Goal: Communication & Community: Answer question/provide support

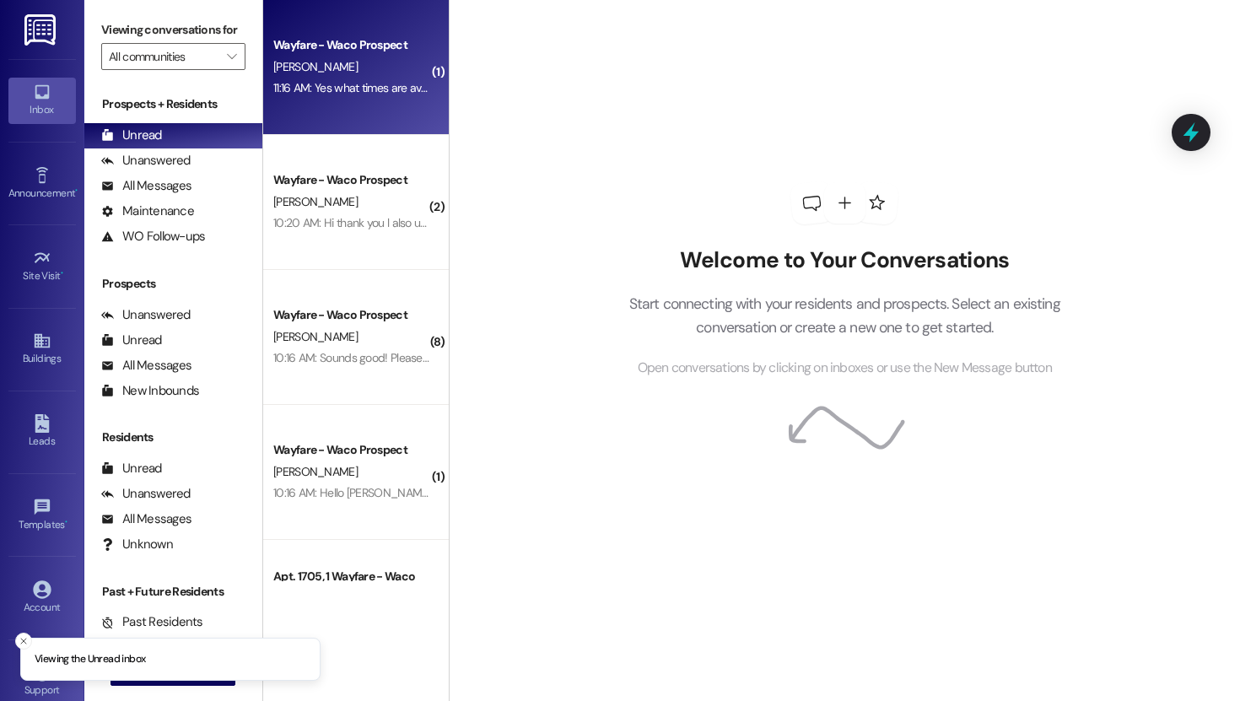
click at [342, 104] on div "Wayfare - Waco Prospect [PERSON_NAME] 11:16 AM: Yes what times are available fo…" at bounding box center [356, 67] width 186 height 135
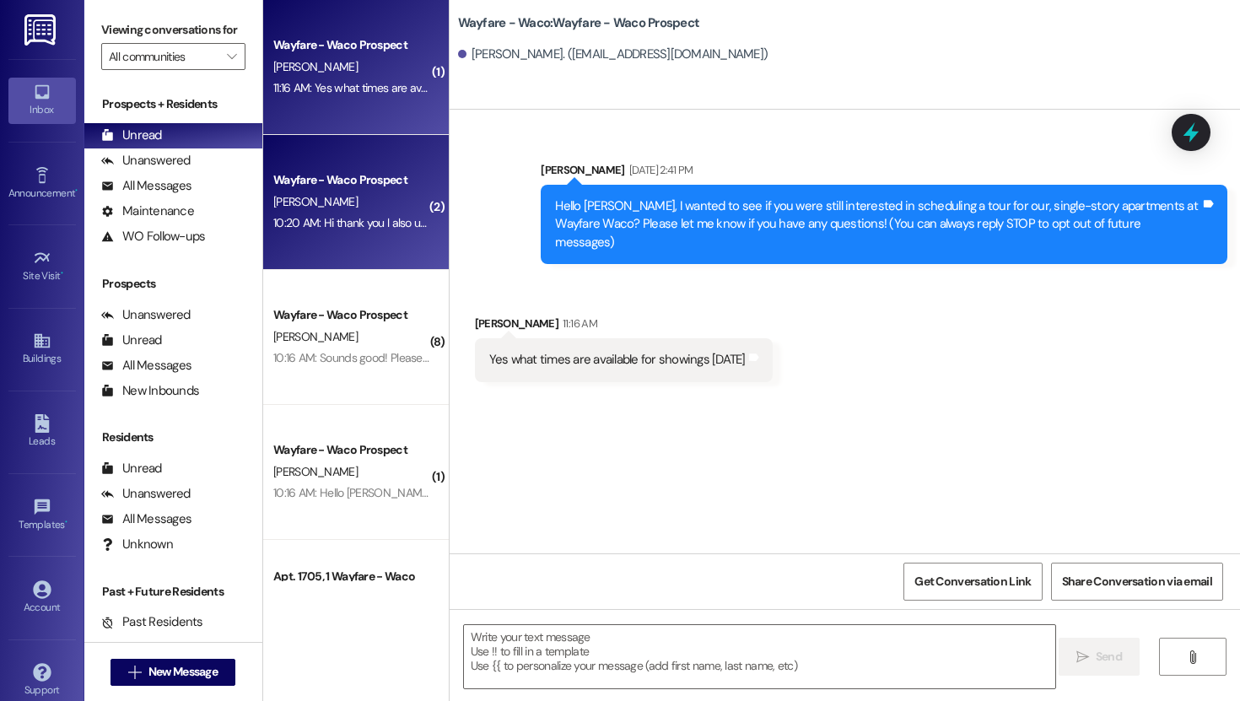
click at [377, 164] on div "Wayfare - Waco Prospect [PERSON_NAME] 10:20 AM: Hi thank you l also use the oth…" at bounding box center [356, 202] width 186 height 135
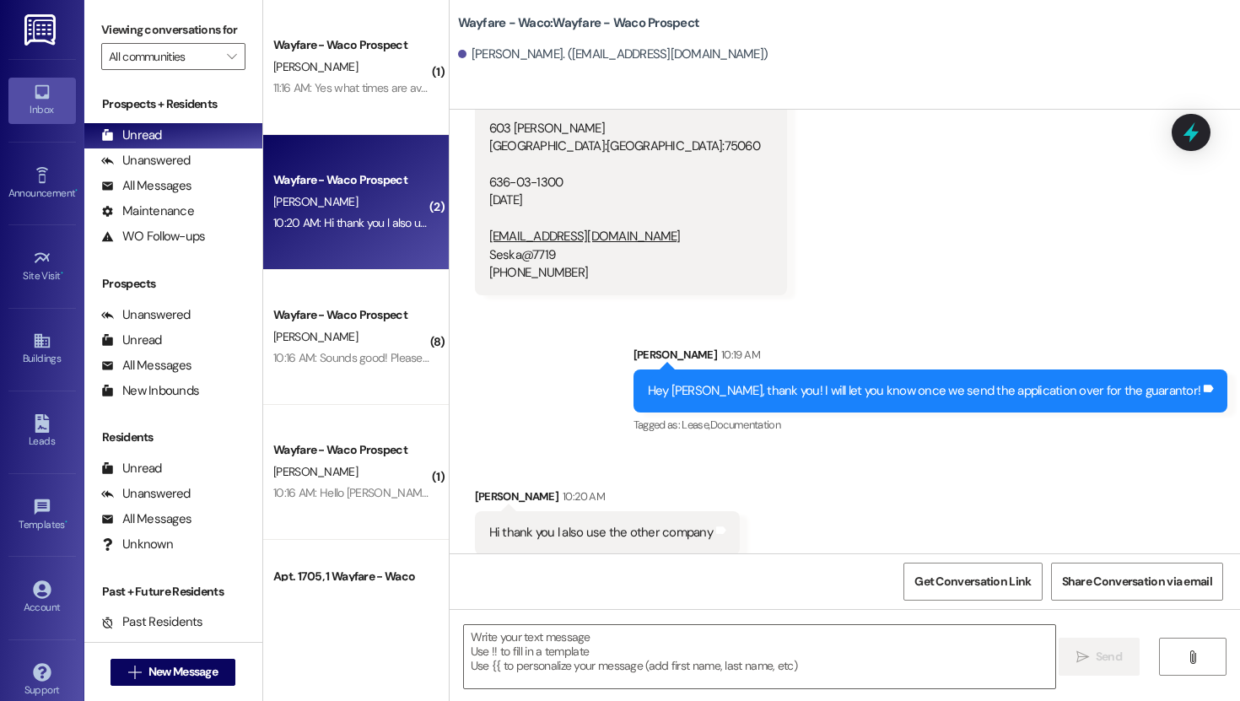
scroll to position [326, 0]
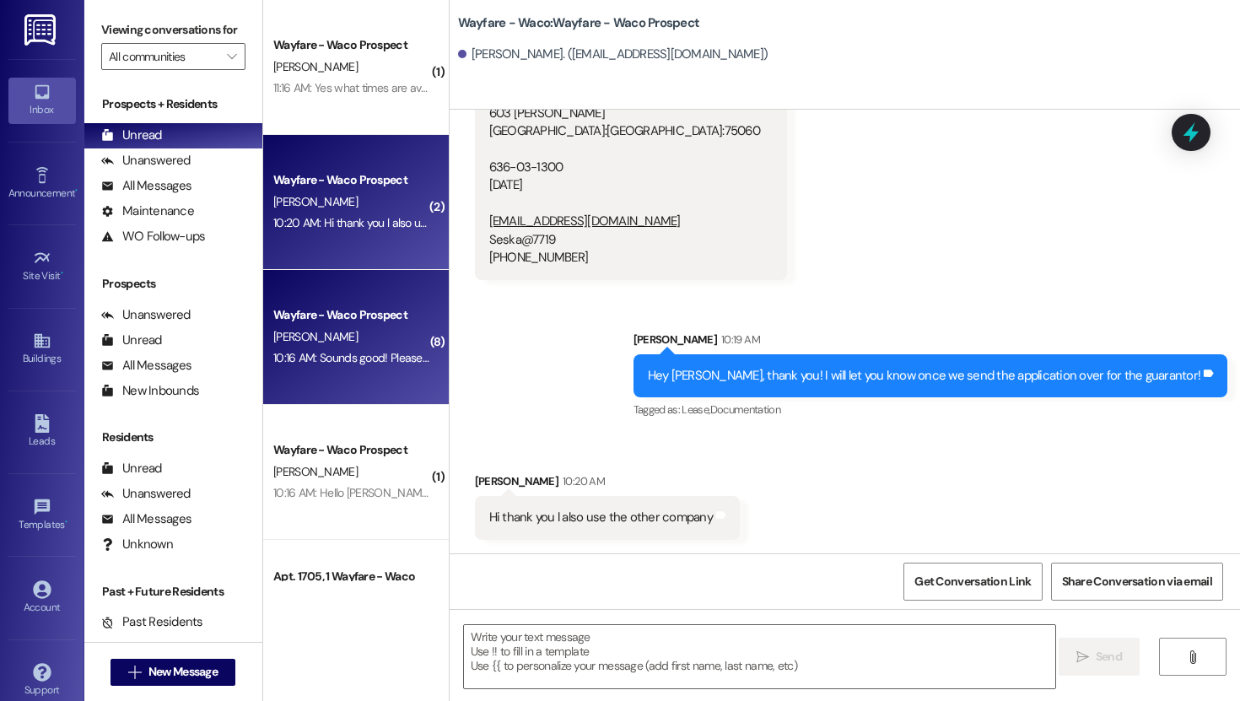
click at [351, 331] on div "[PERSON_NAME]" at bounding box center [351, 336] width 159 height 21
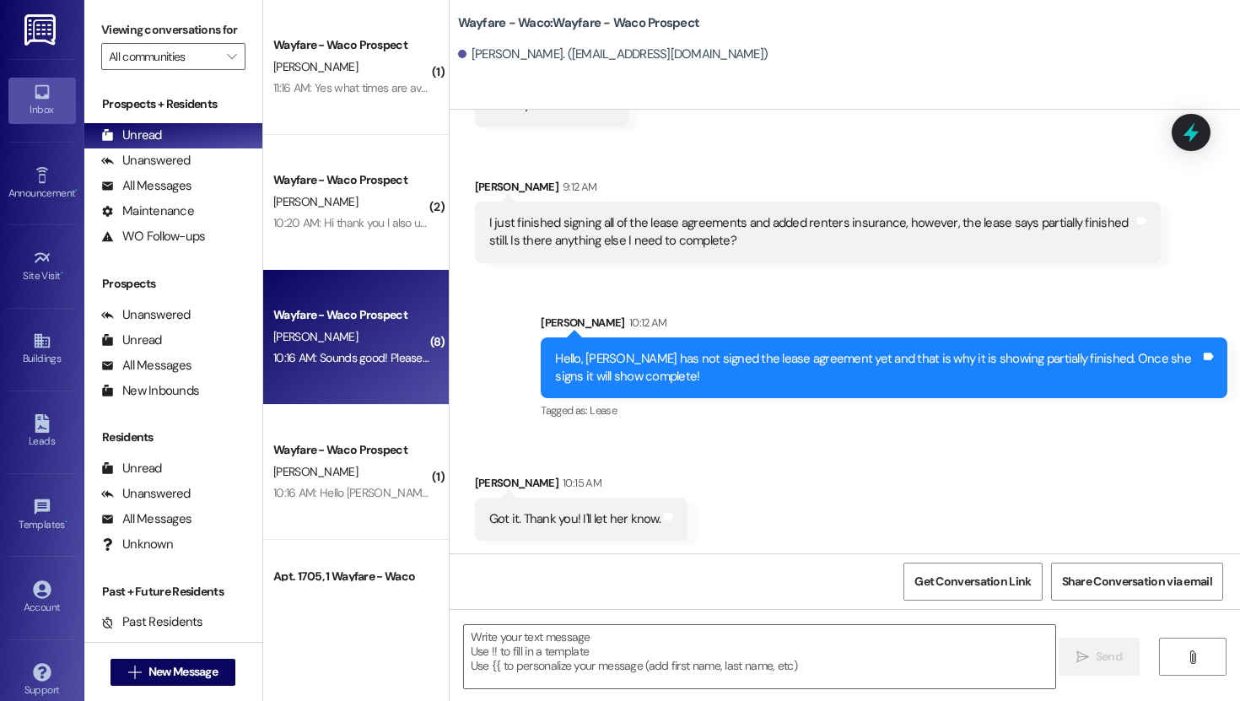
scroll to position [2363, 0]
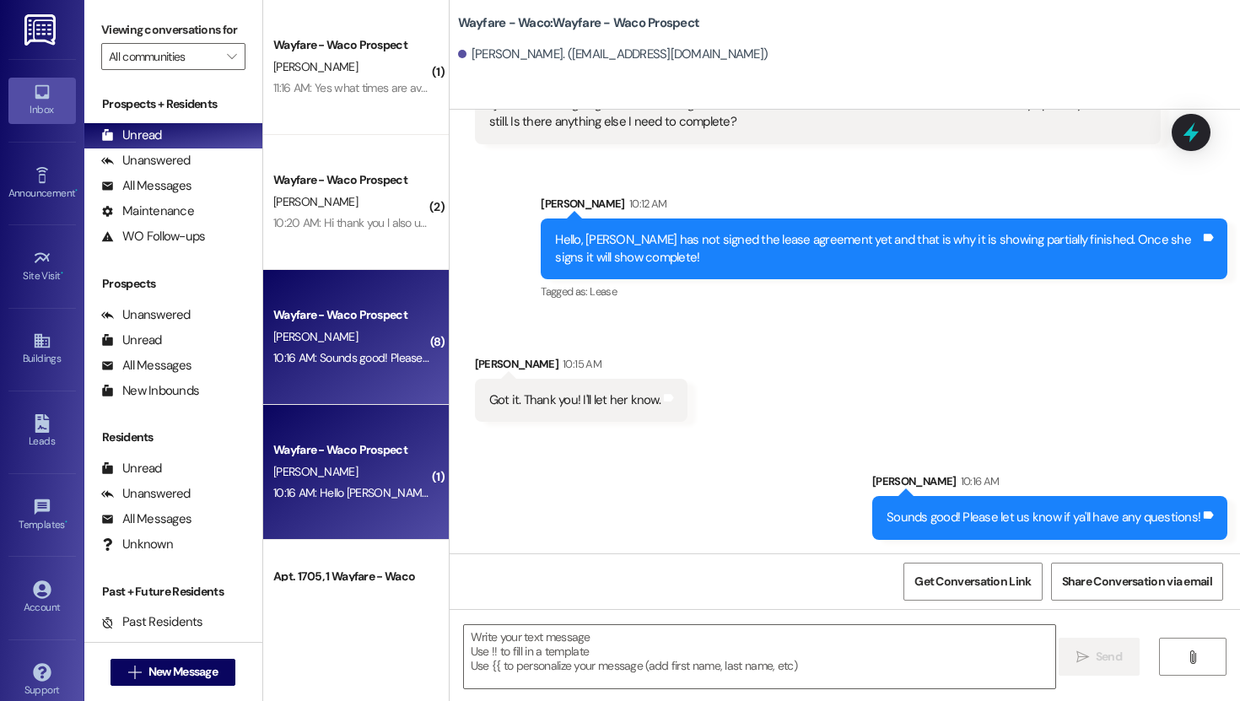
click at [335, 499] on div "10:16 AM: Hello [PERSON_NAME], we are currently running a special through this …" at bounding box center [834, 492] width 1122 height 15
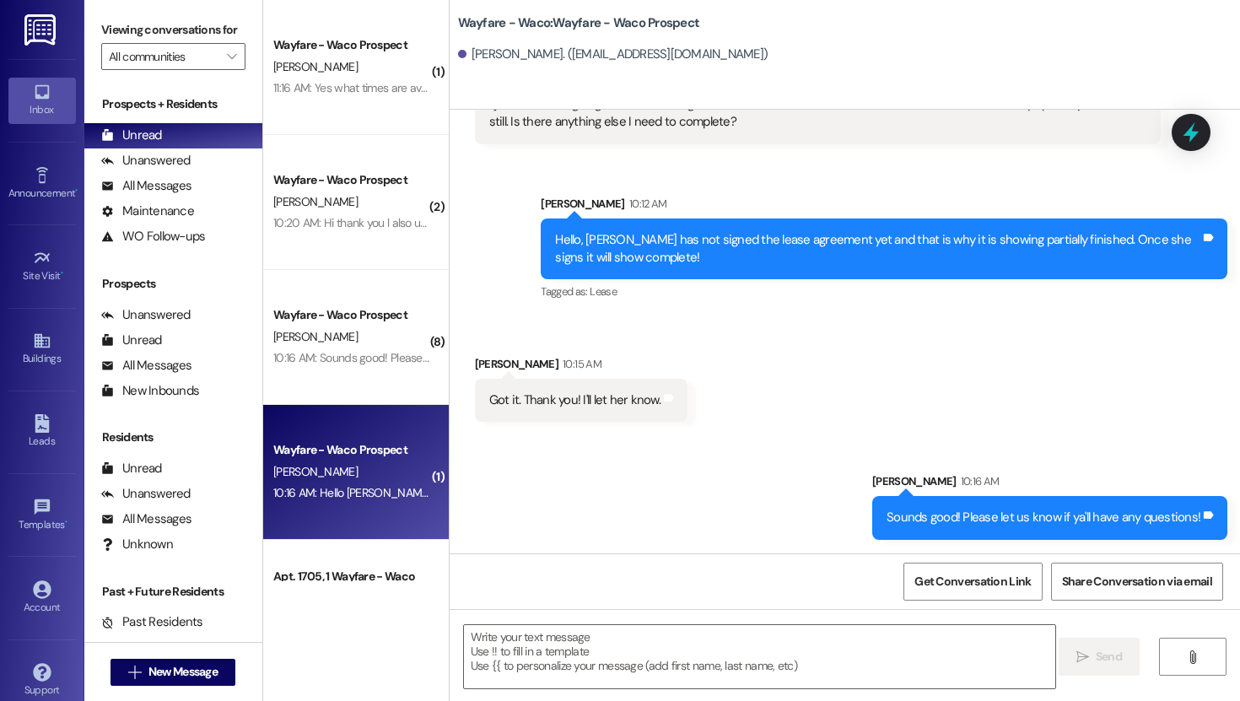
scroll to position [3, 0]
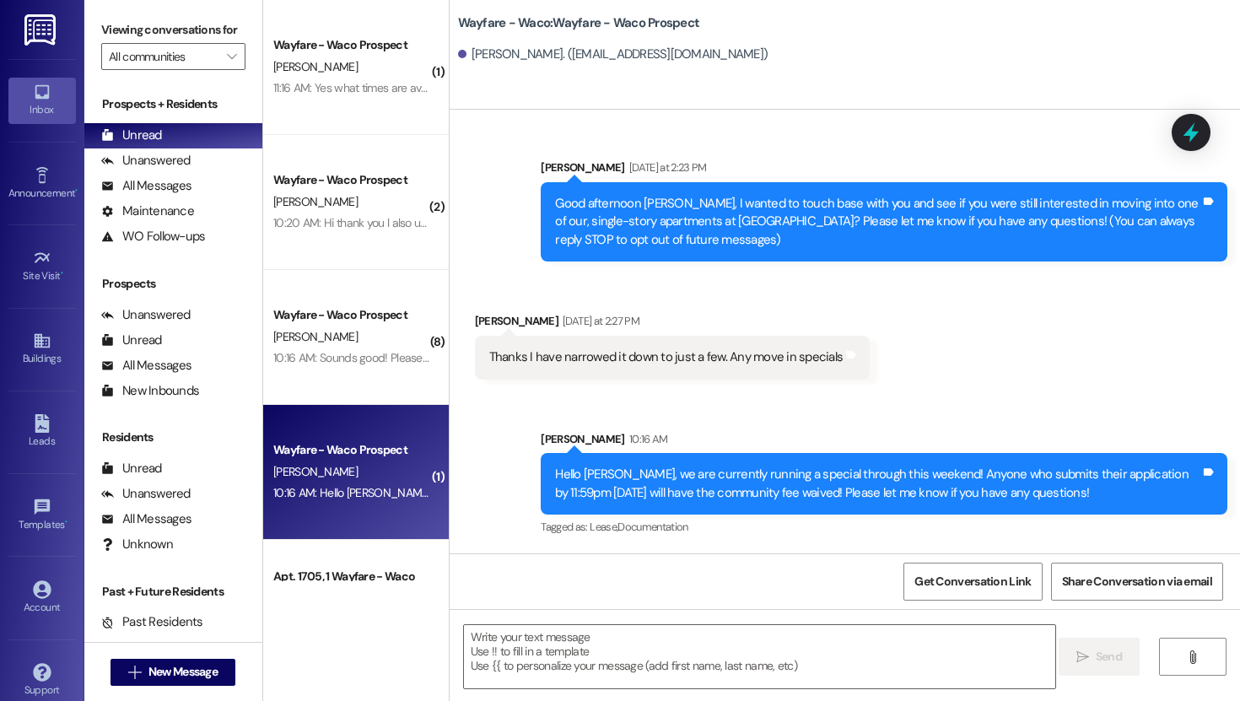
click at [944, 342] on div "Received via SMS [PERSON_NAME] [DATE] at 2:27 PM Thanks I have narrowed it down…" at bounding box center [845, 332] width 790 height 117
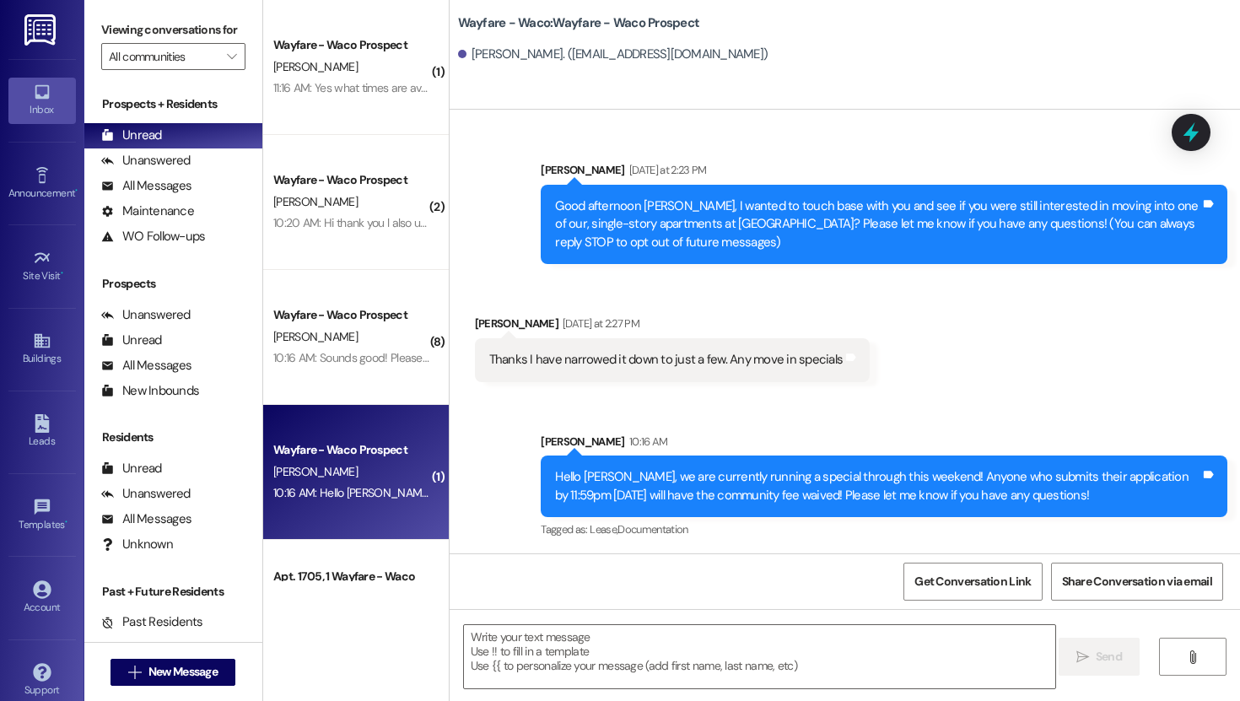
click at [944, 342] on div "Received via SMS [PERSON_NAME] [DATE] at 2:27 PM Thanks I have narrowed it down…" at bounding box center [845, 335] width 790 height 117
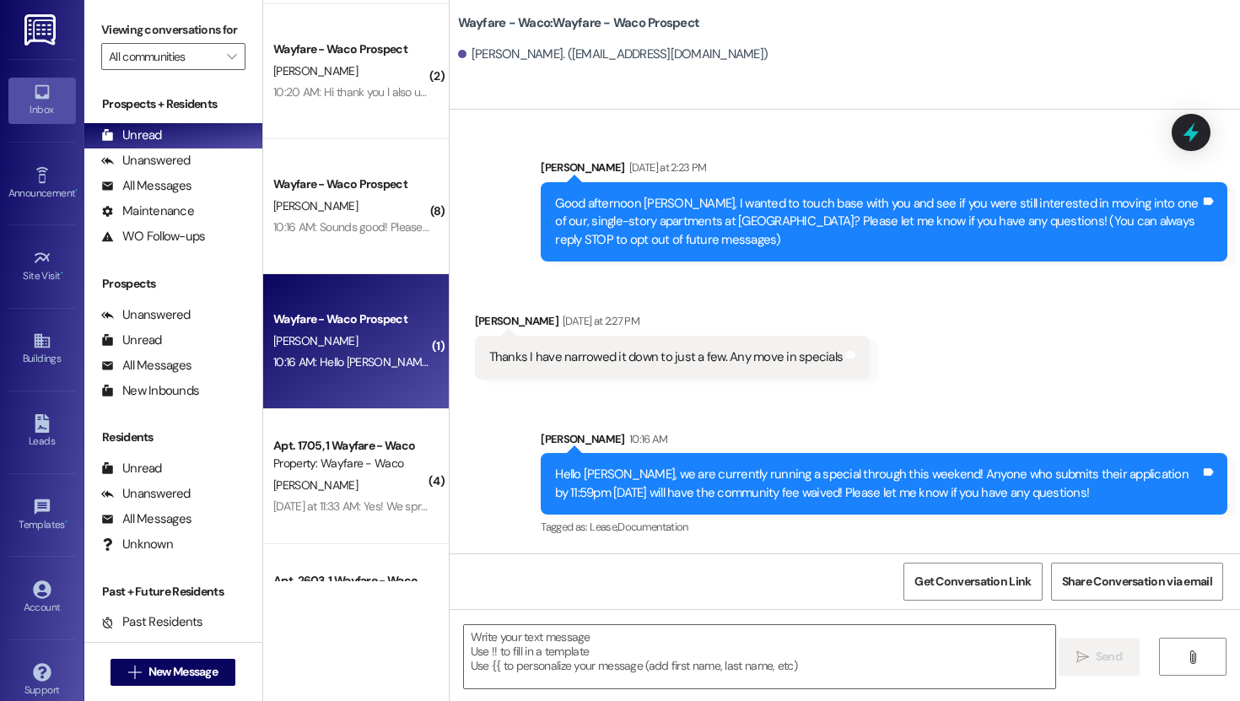
scroll to position [153, 0]
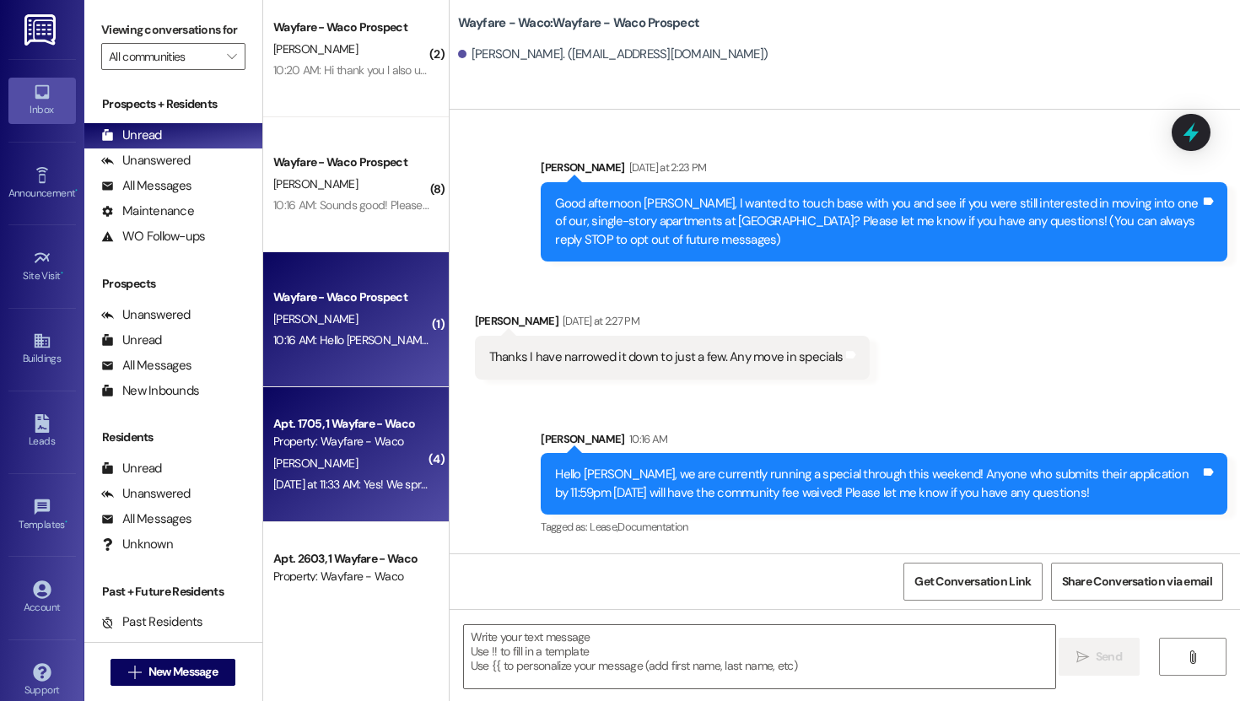
click at [362, 478] on div "[DATE] at 11:33 AM: Yes! We sprayed very extensively and deep in that crack! Th…" at bounding box center [592, 484] width 639 height 15
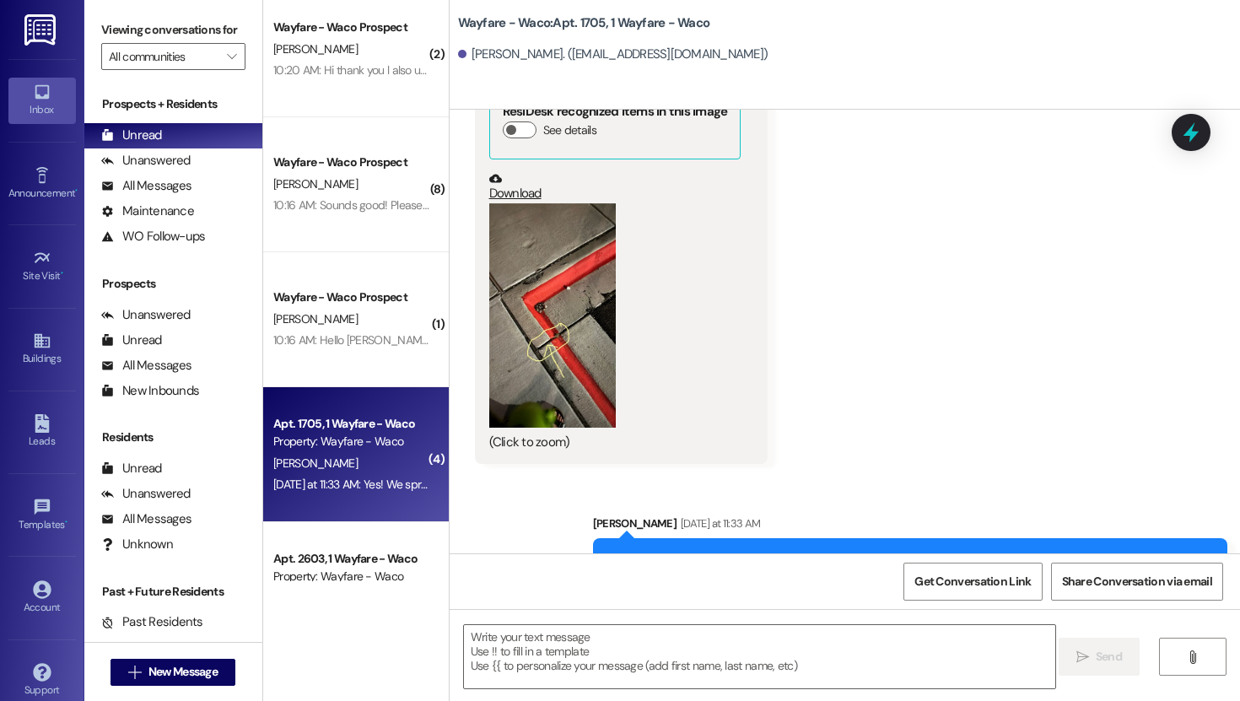
scroll to position [22938, 0]
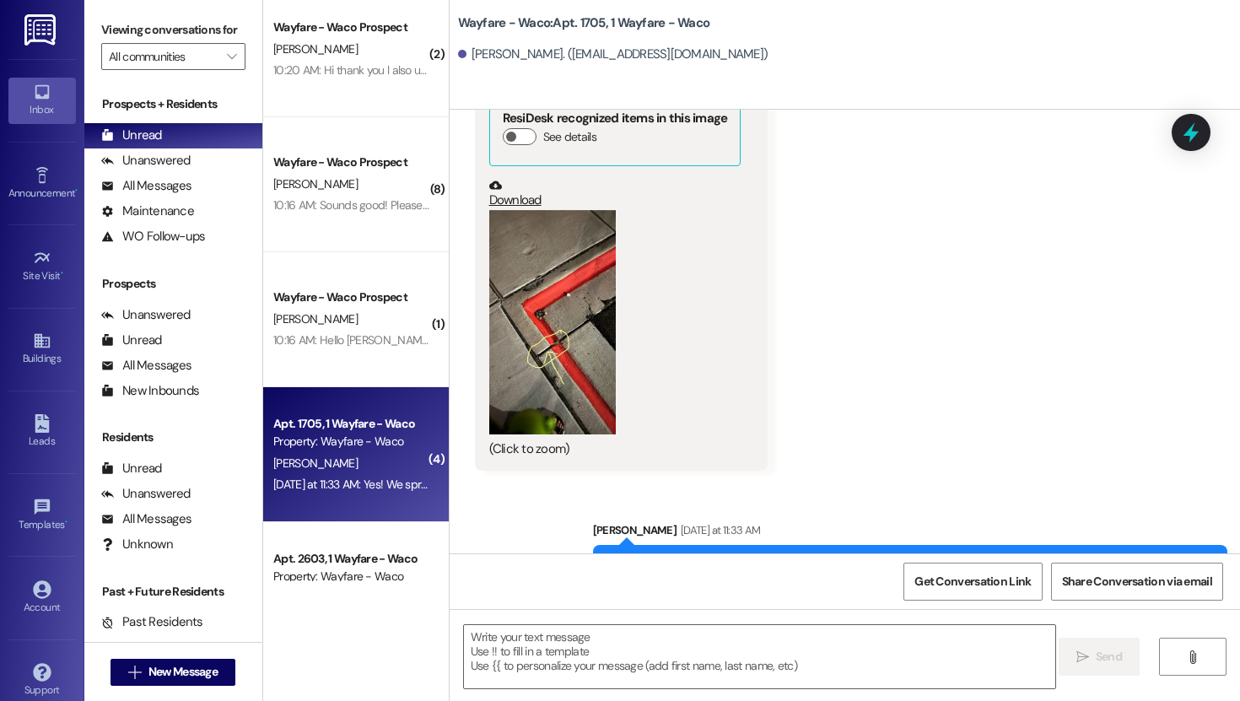
click at [583, 434] on button "Zoom image" at bounding box center [552, 322] width 127 height 225
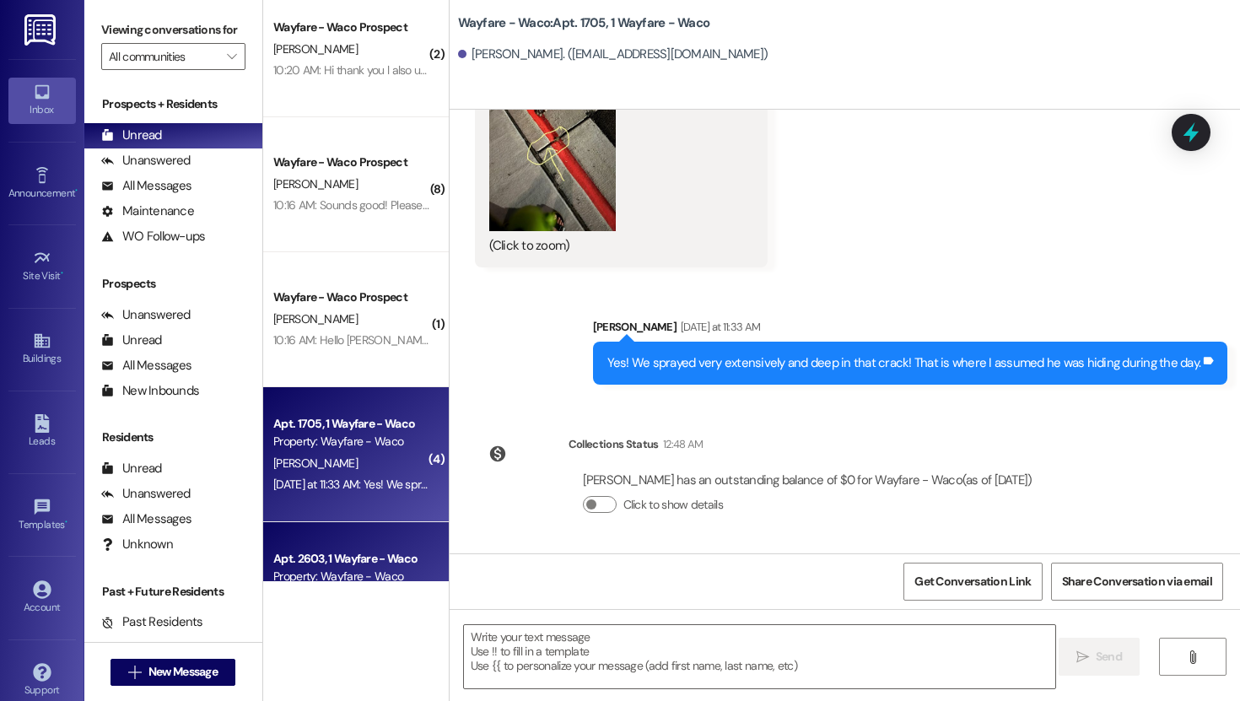
scroll to position [248, 0]
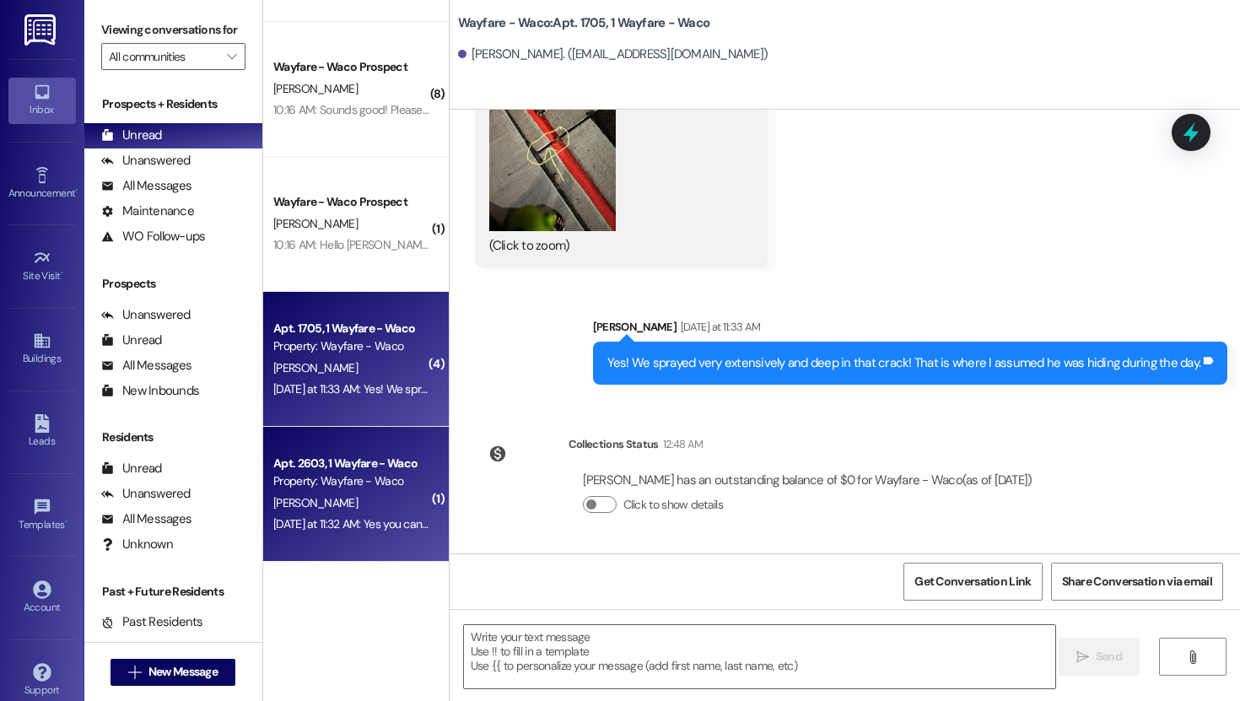
click at [359, 504] on div "[PERSON_NAME]" at bounding box center [351, 503] width 159 height 21
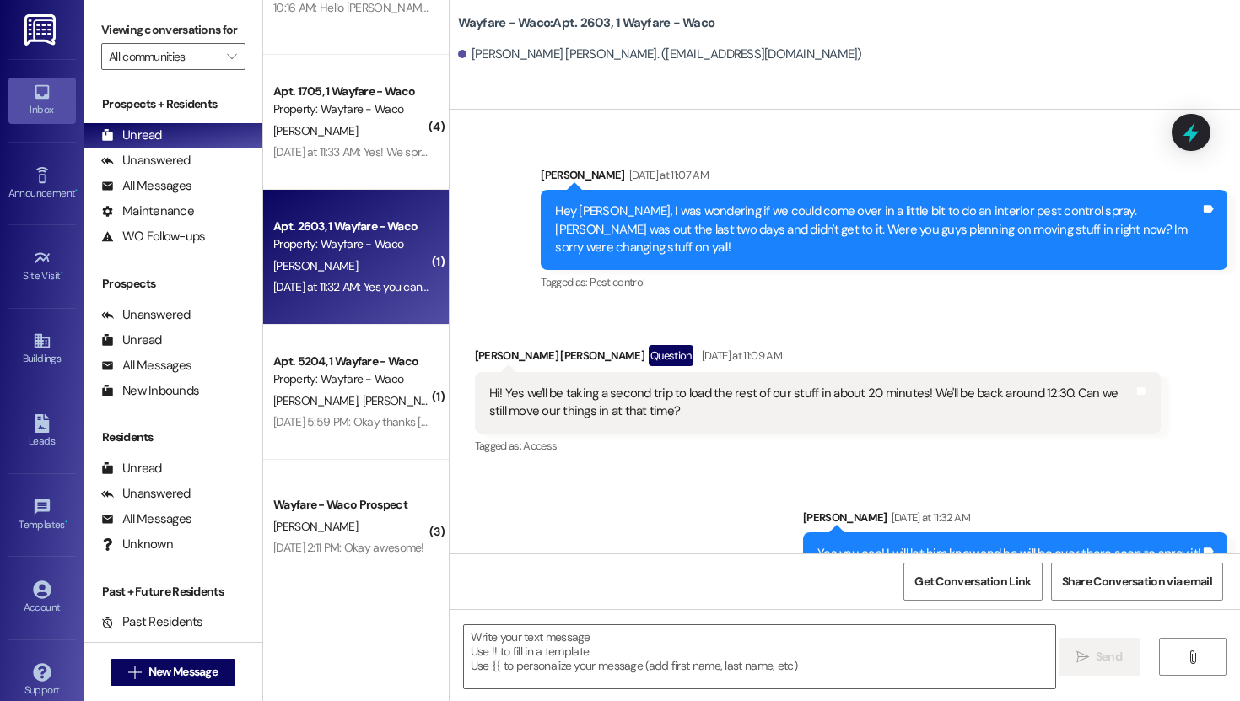
scroll to position [599, 0]
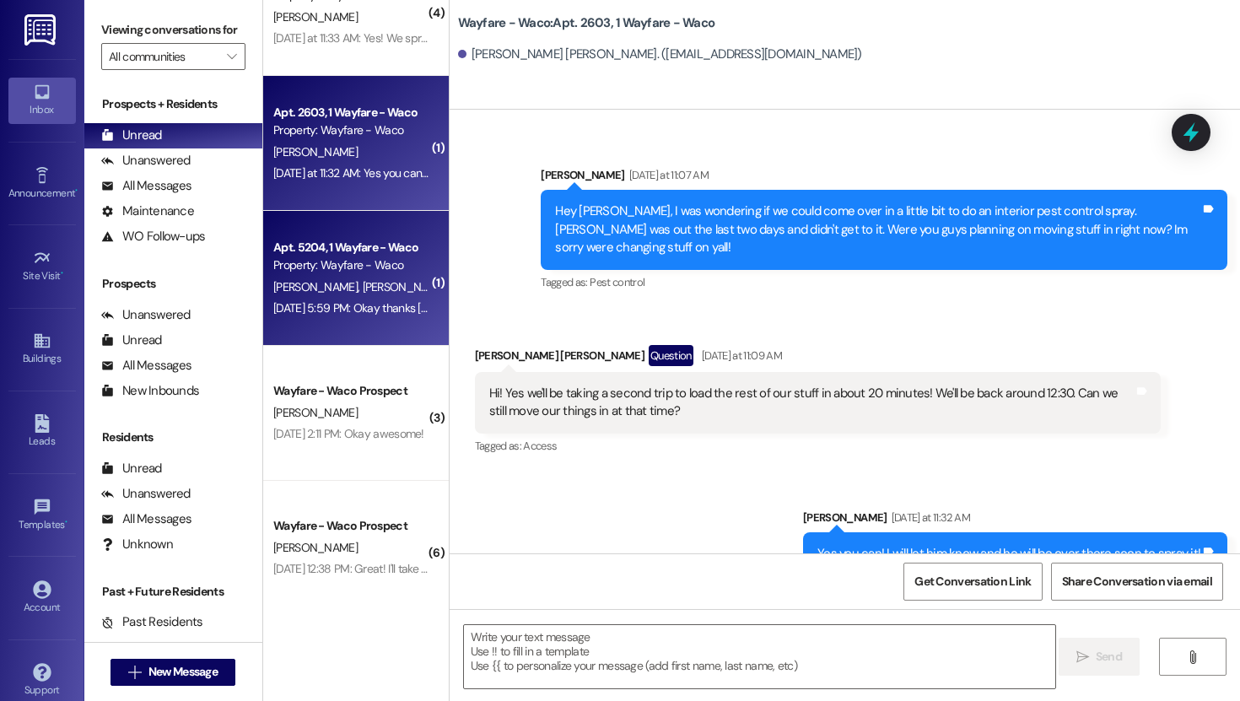
click at [344, 277] on div "[PERSON_NAME] [PERSON_NAME]" at bounding box center [351, 287] width 159 height 21
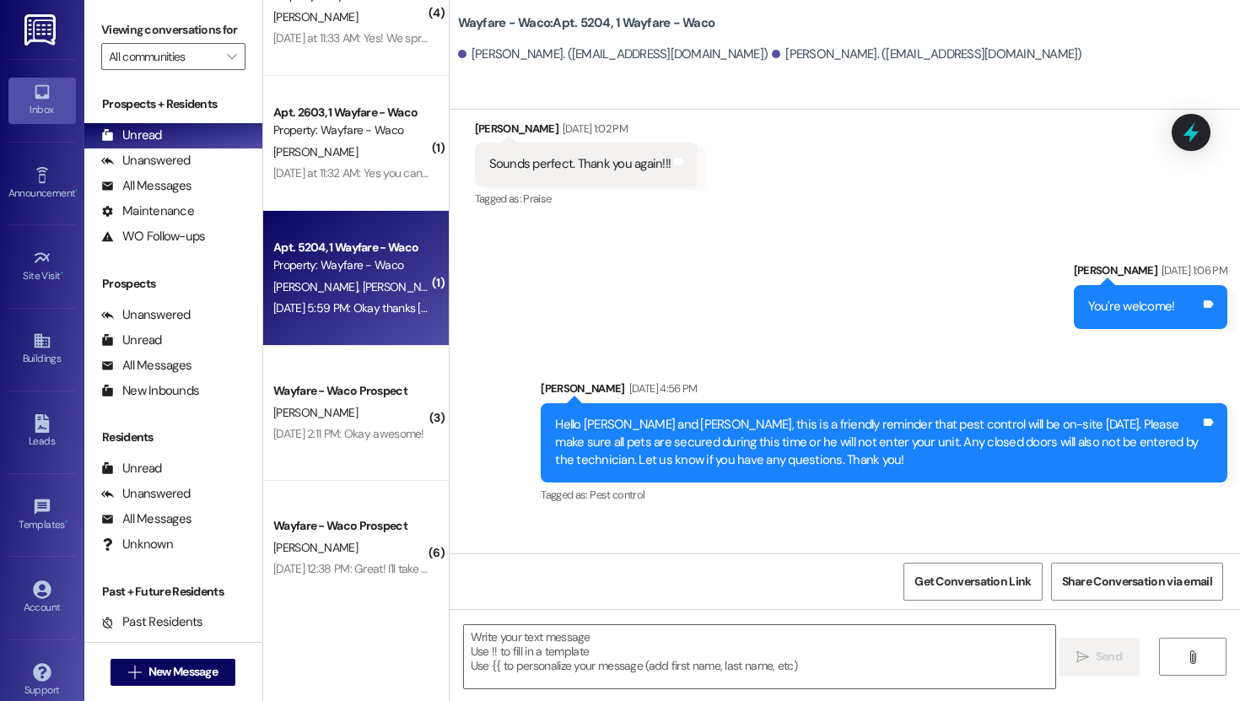
scroll to position [3134, 0]
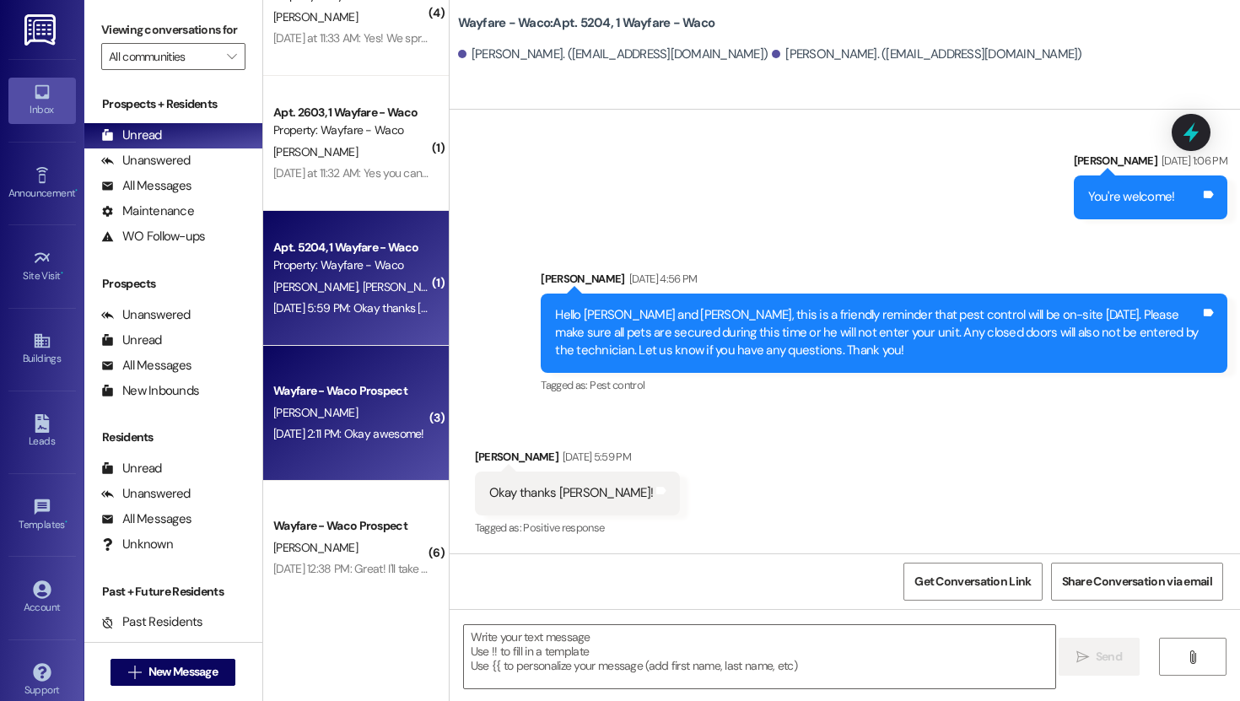
click at [356, 439] on div "[DATE] 2:11 PM: Okay awesome! [DATE] 2:11 PM: Okay awesome!" at bounding box center [348, 433] width 151 height 15
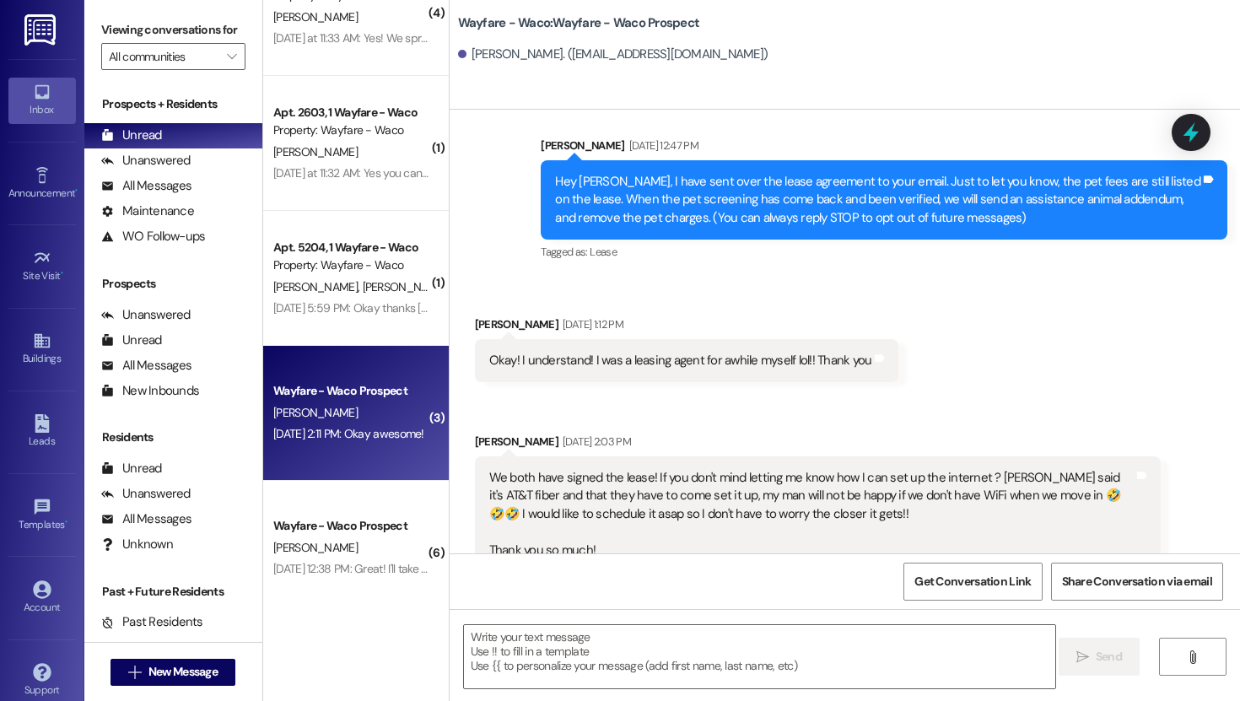
scroll to position [310, 0]
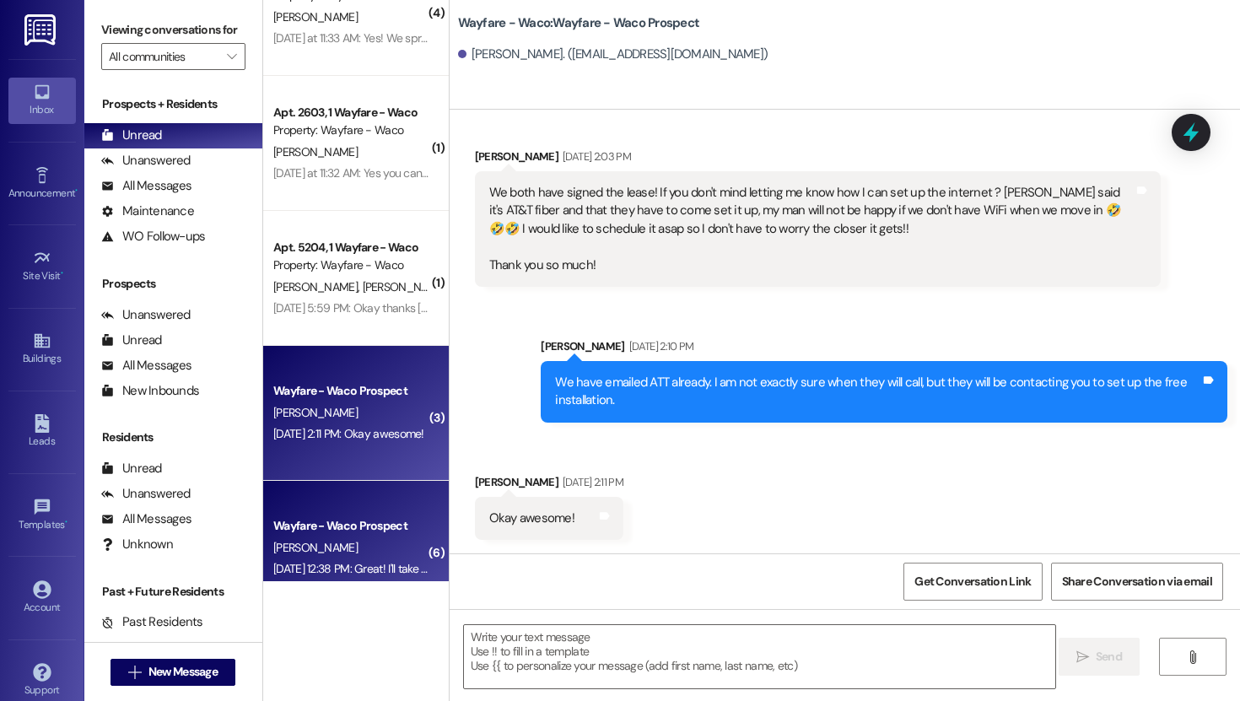
click at [330, 539] on div "[PERSON_NAME]" at bounding box center [351, 547] width 159 height 21
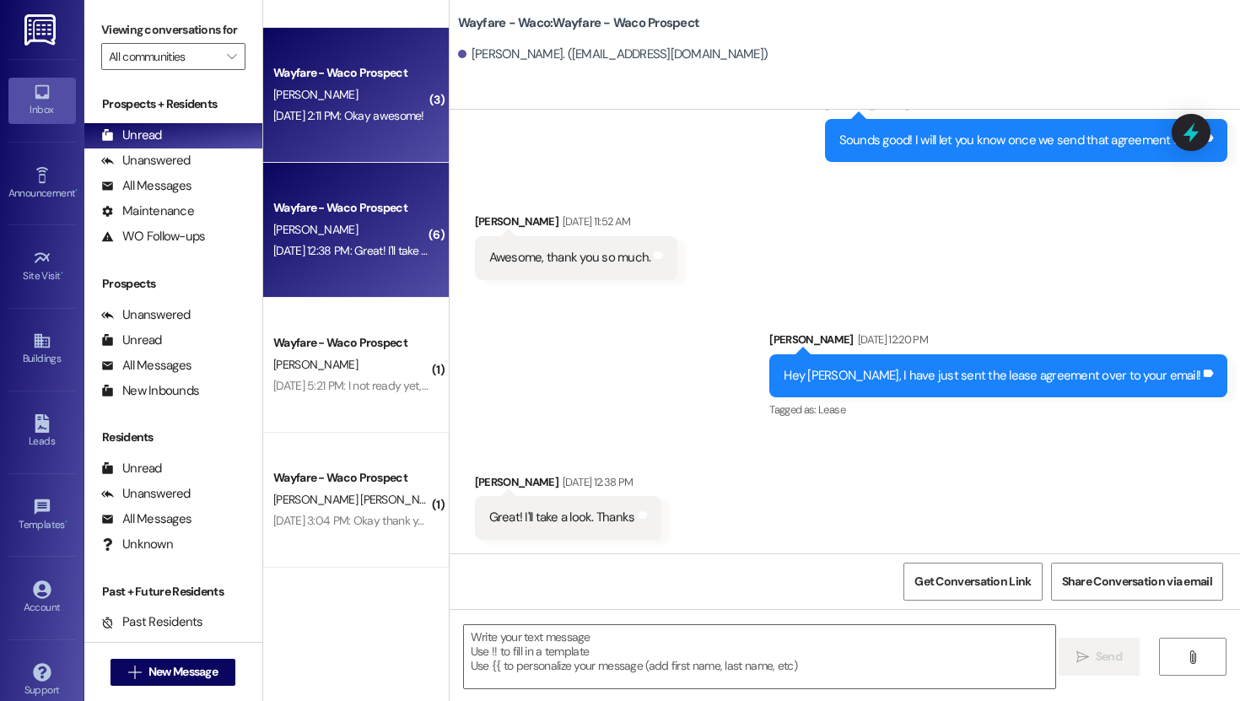
scroll to position [1001, 0]
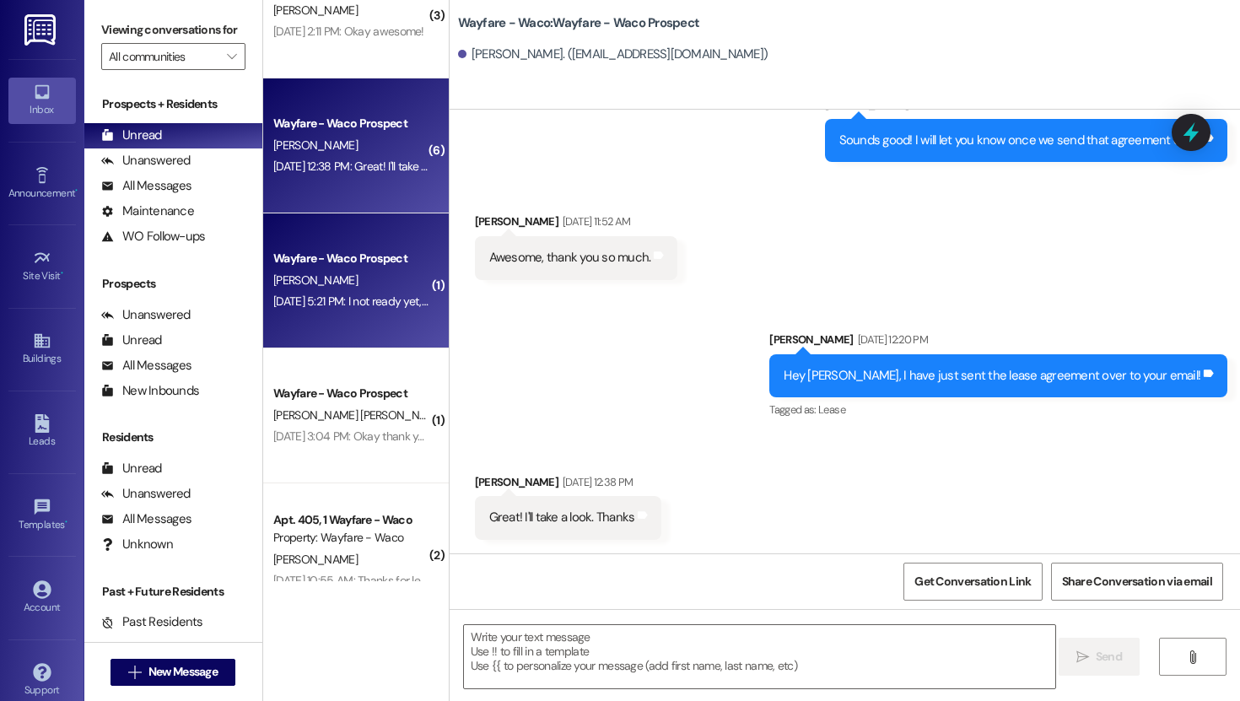
click at [342, 294] on div "[DATE] 5:21 PM: I not ready yet, will let you know [DATE] 5:21 PM: I not ready …" at bounding box center [387, 301] width 229 height 15
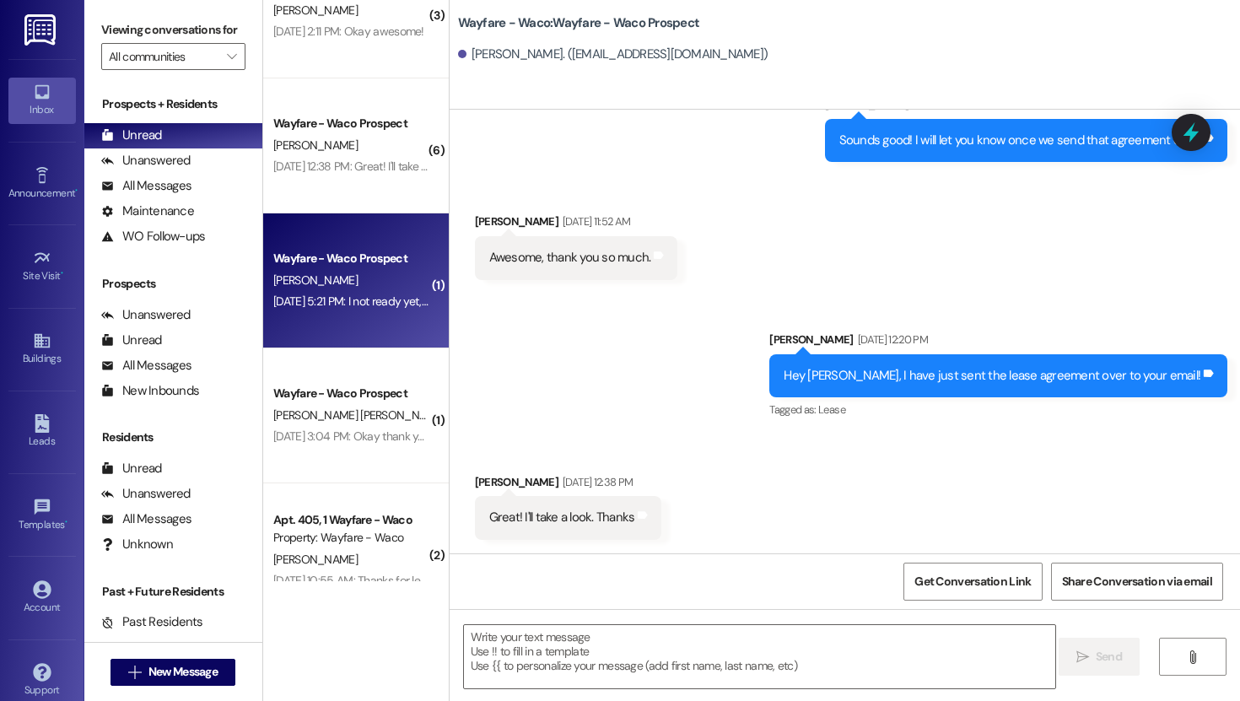
scroll to position [0, 0]
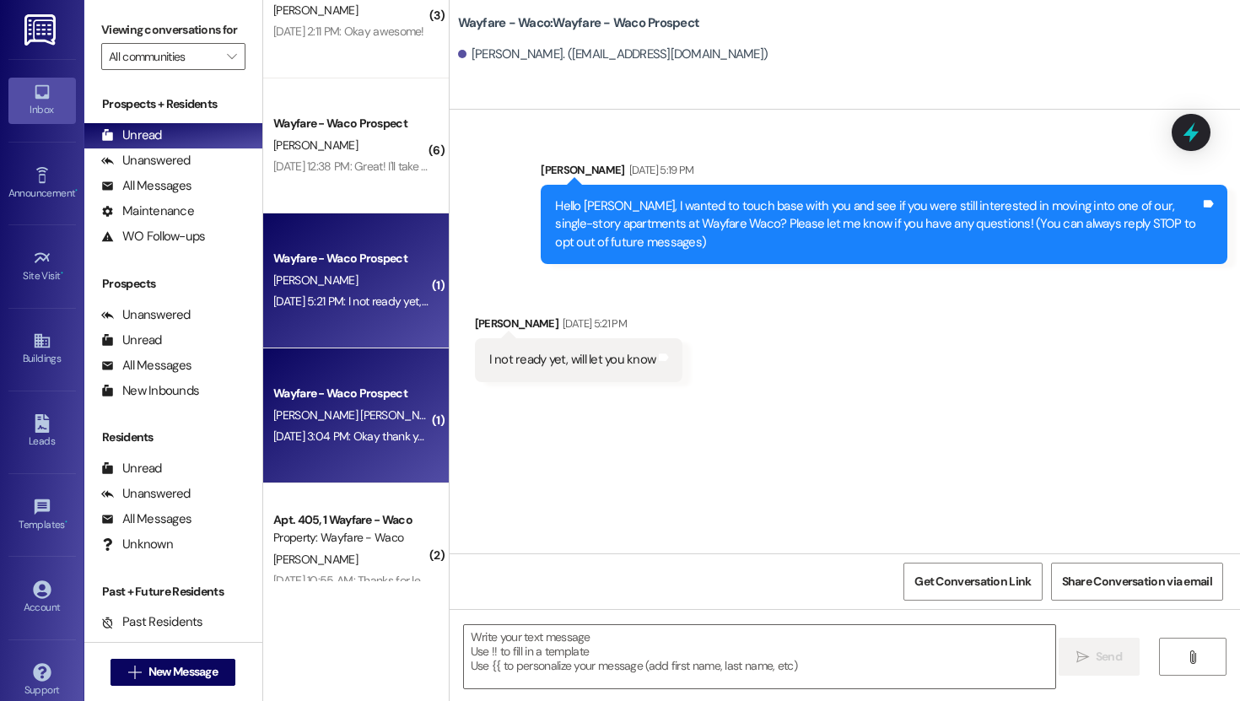
click at [329, 415] on span "[PERSON_NAME] [PERSON_NAME]" at bounding box center [358, 414] width 171 height 15
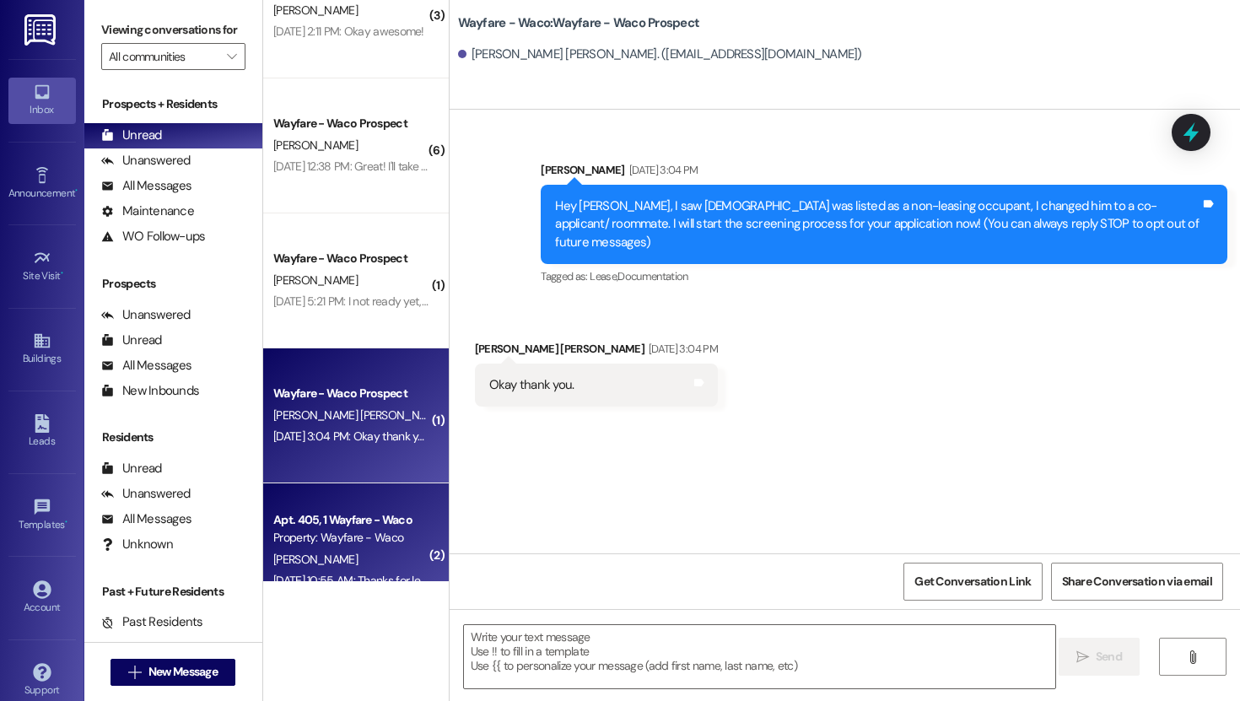
click at [345, 549] on div "[PERSON_NAME]" at bounding box center [351, 559] width 159 height 21
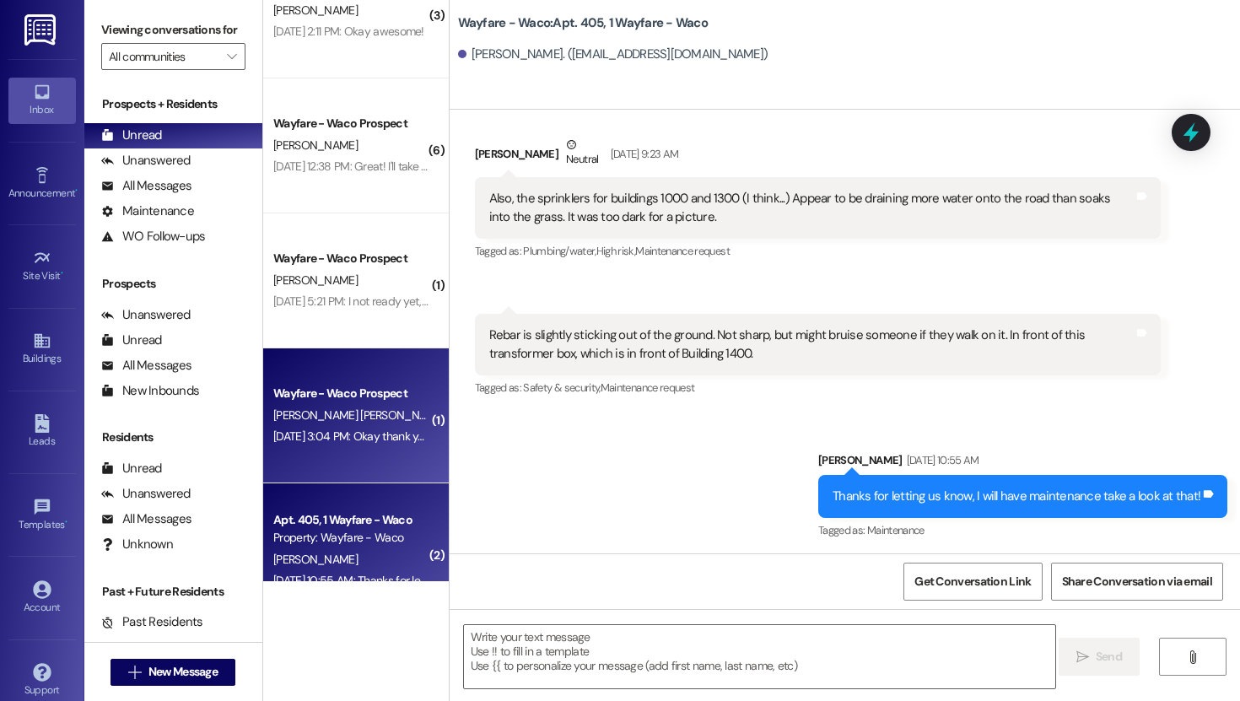
scroll to position [1038, 0]
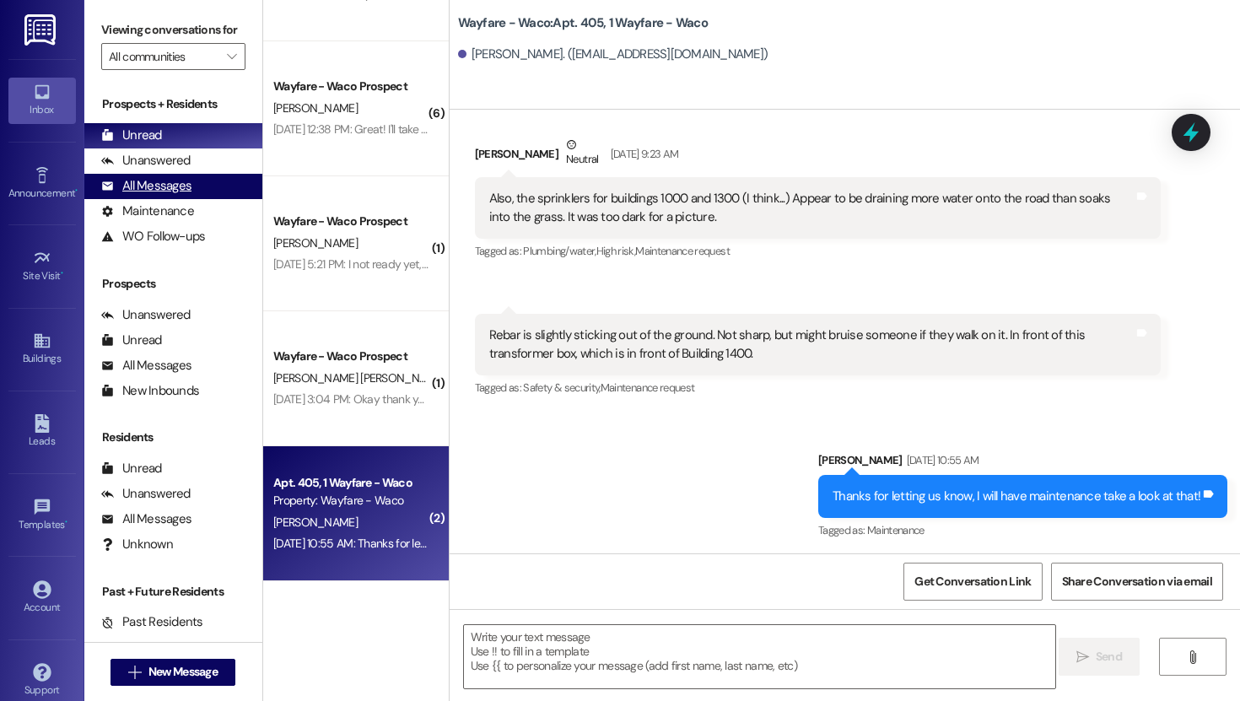
click at [169, 195] on div "All Messages" at bounding box center [146, 186] width 90 height 18
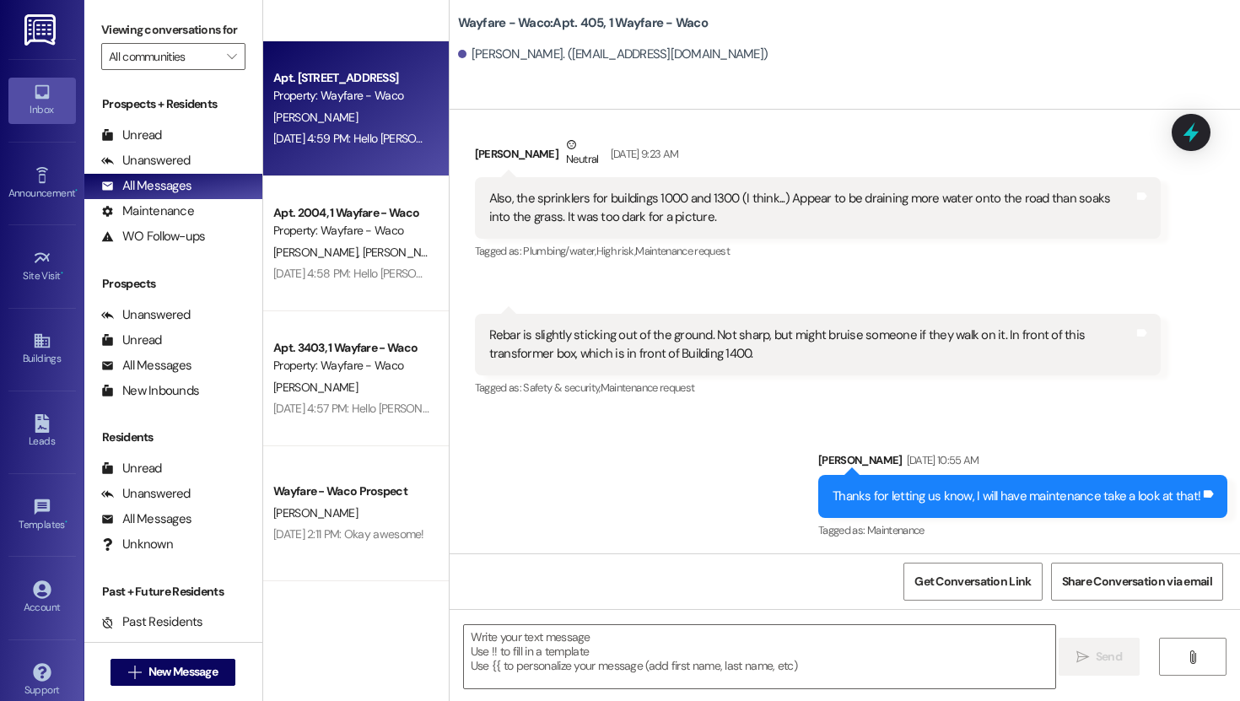
click at [300, 141] on div "[DATE] 4:59 PM: Hello [PERSON_NAME], this is a friendly reminder that pest cont…" at bounding box center [1000, 138] width 1454 height 15
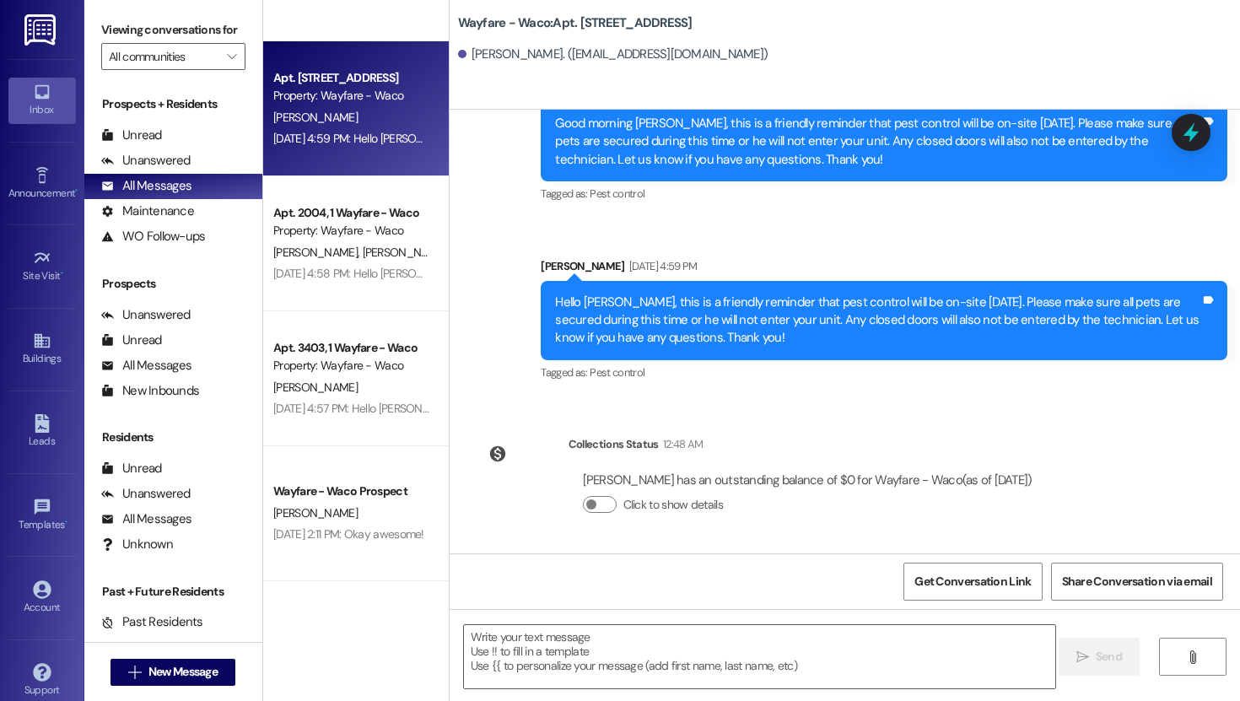
scroll to position [7236, 0]
